Goal: Transaction & Acquisition: Purchase product/service

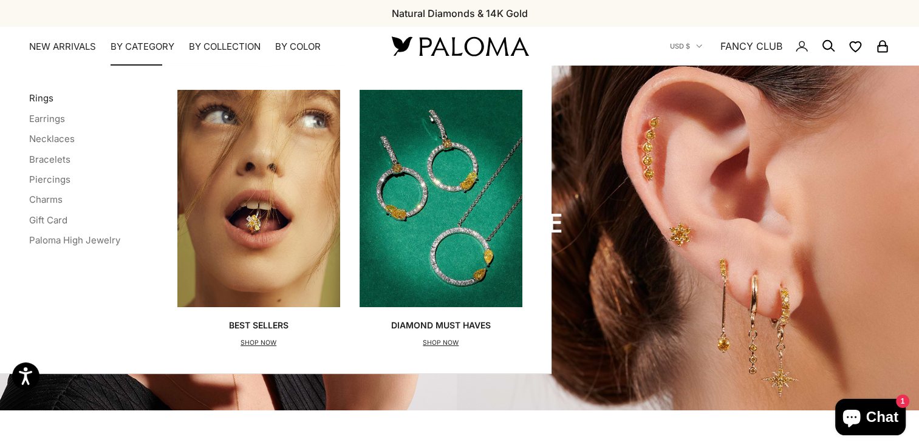
click at [44, 100] on link "Rings" at bounding box center [41, 98] width 24 height 12
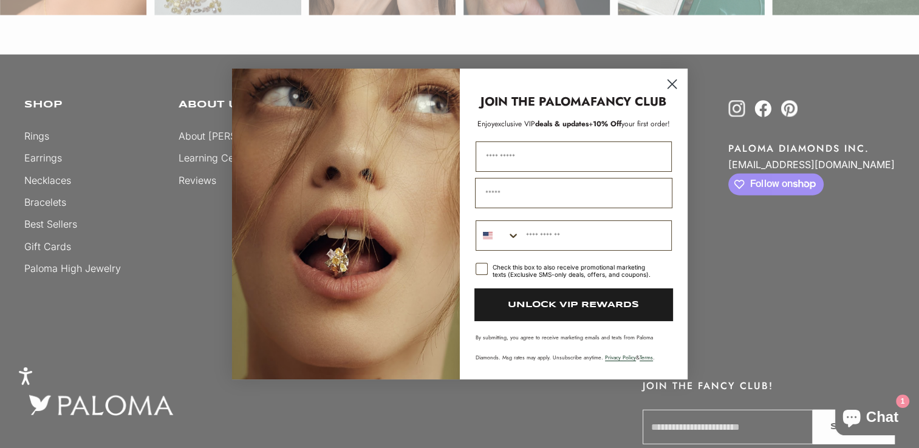
scroll to position [3216, 0]
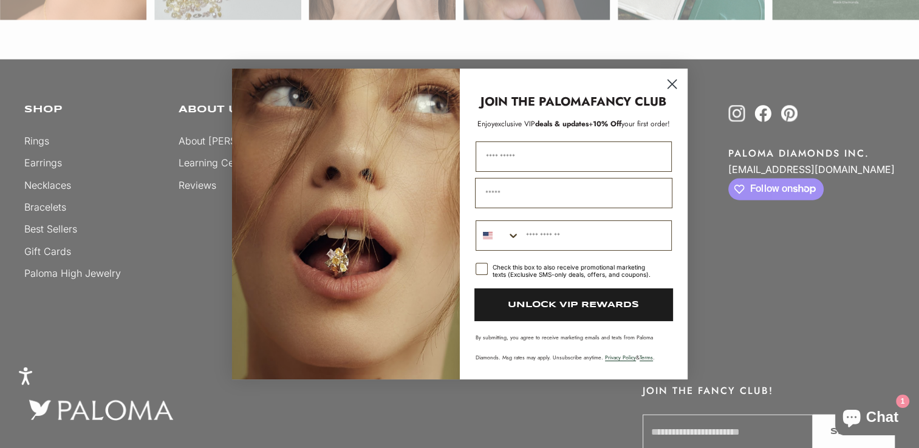
click at [670, 80] on circle "Close dialog" at bounding box center [671, 84] width 20 height 20
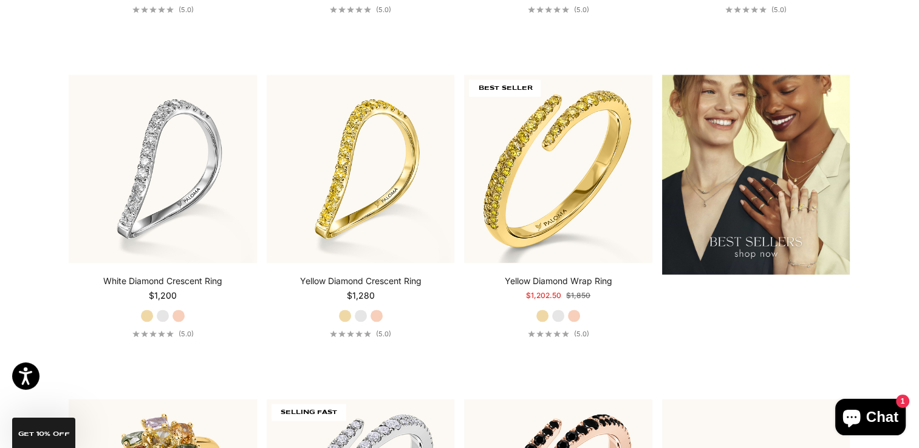
scroll to position [1568, 0]
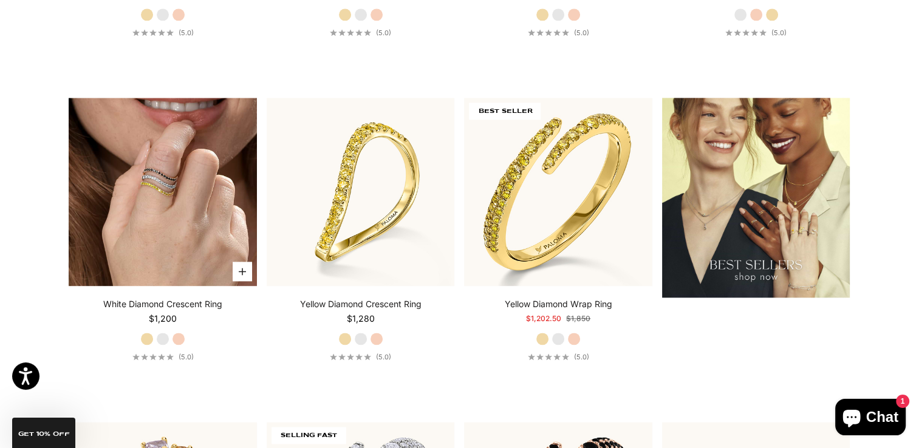
click at [154, 240] on img at bounding box center [163, 192] width 188 height 188
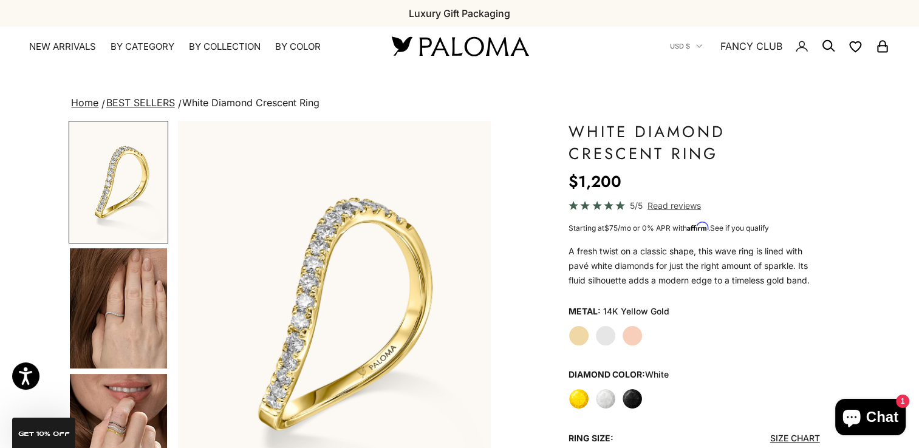
click at [129, 322] on img "Go to item 4" at bounding box center [118, 308] width 97 height 120
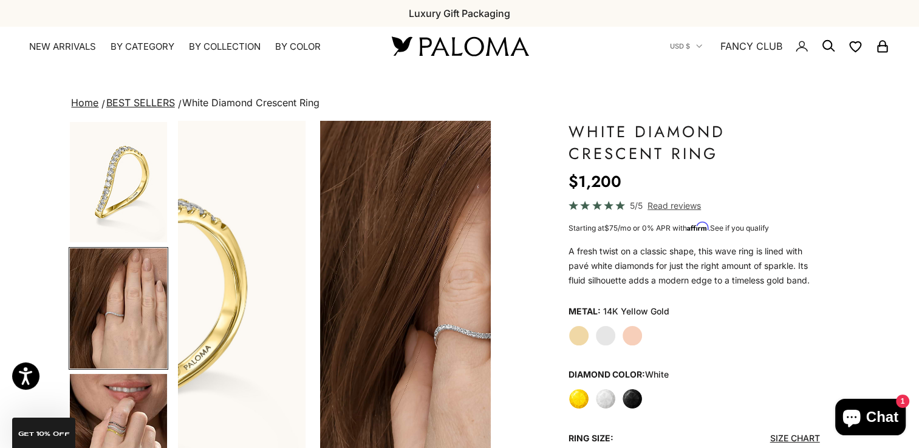
scroll to position [0, 327]
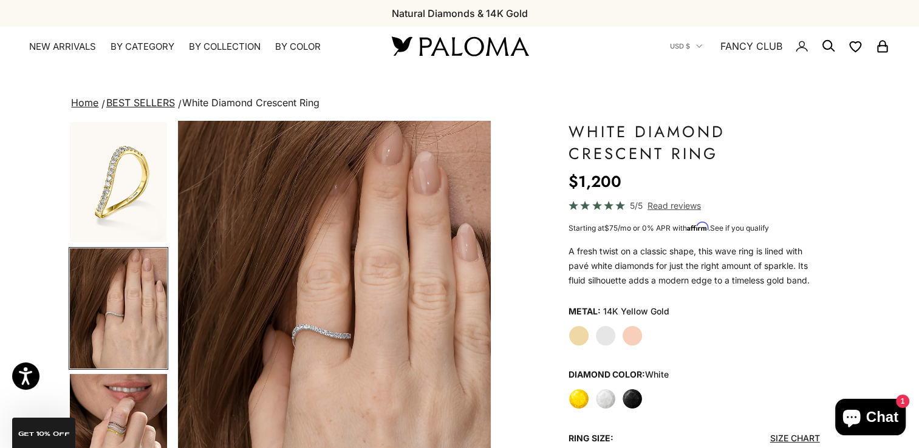
click at [107, 429] on img "Go to item 5" at bounding box center [118, 434] width 97 height 120
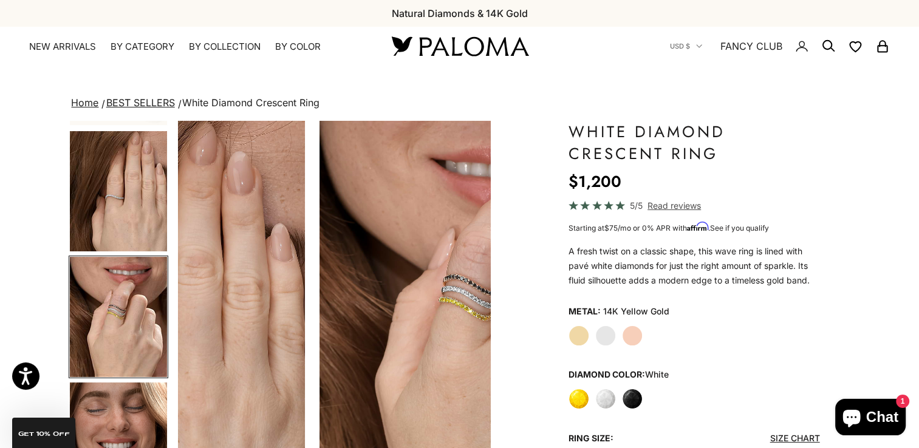
scroll to position [0, 654]
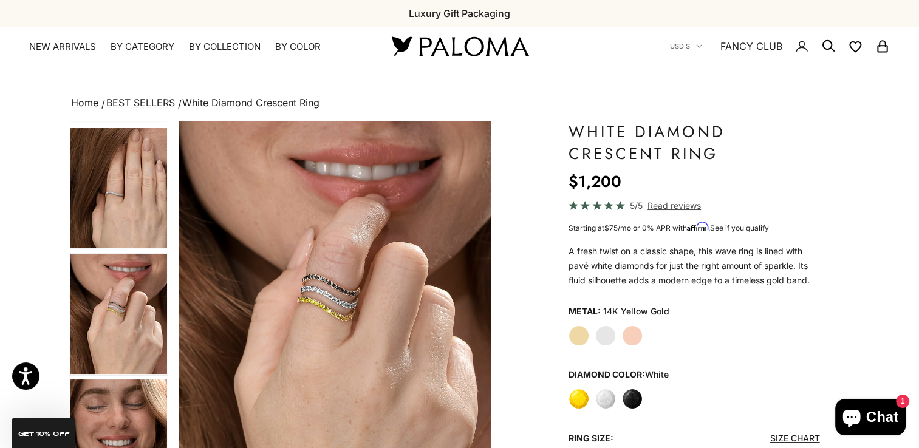
click at [662, 205] on span "Read reviews" at bounding box center [673, 206] width 53 height 14
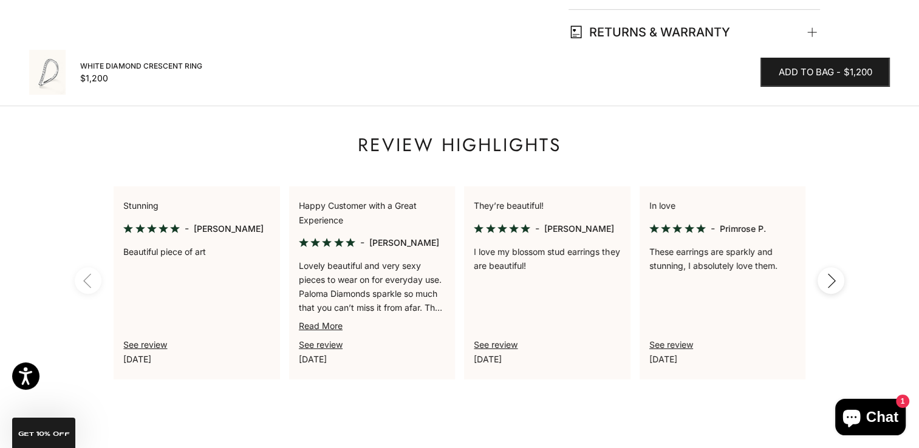
scroll to position [962, 0]
